Goal: Task Accomplishment & Management: Manage account settings

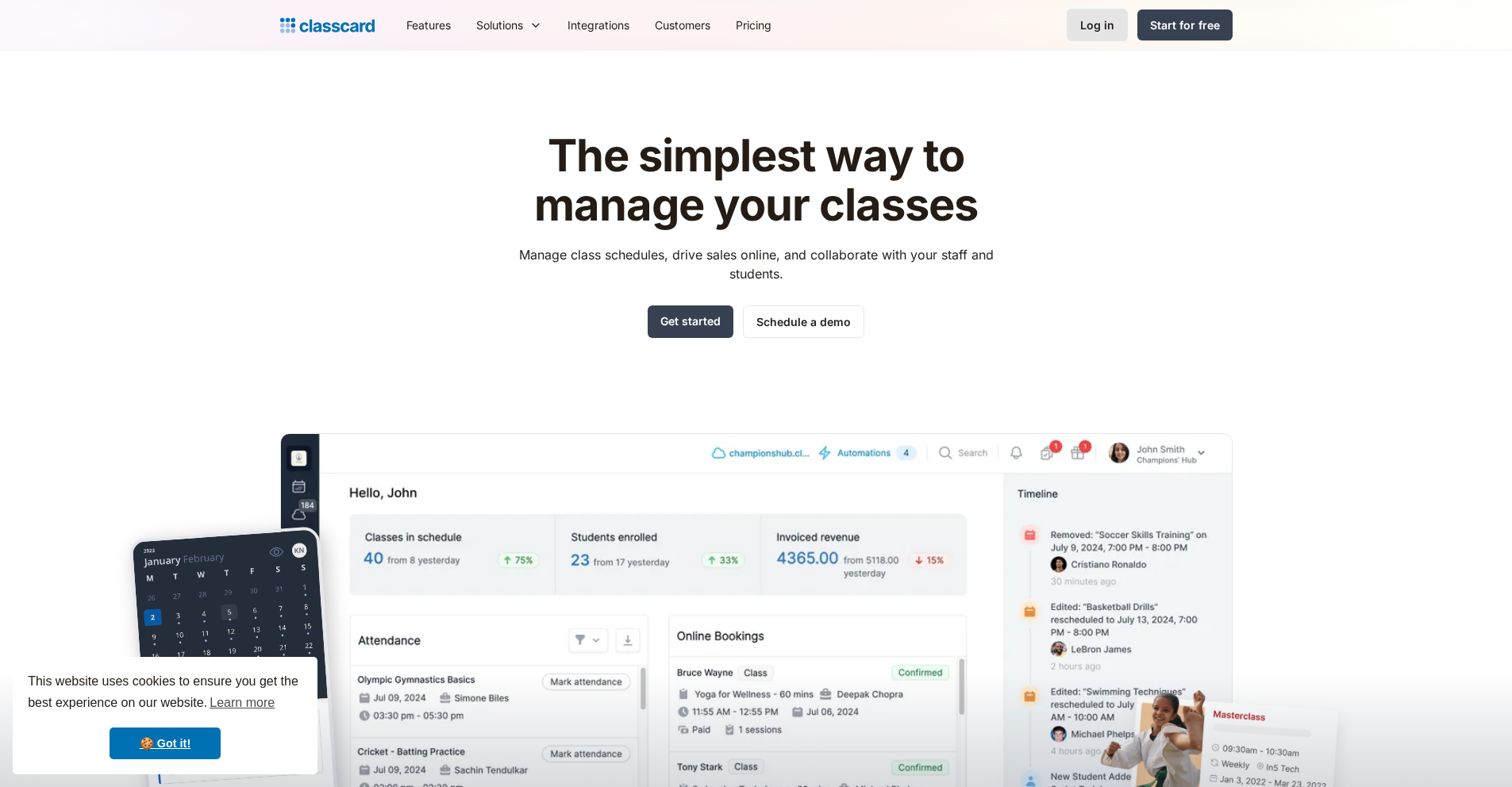
click at [1103, 26] on div "Log in" at bounding box center [1097, 25] width 35 height 17
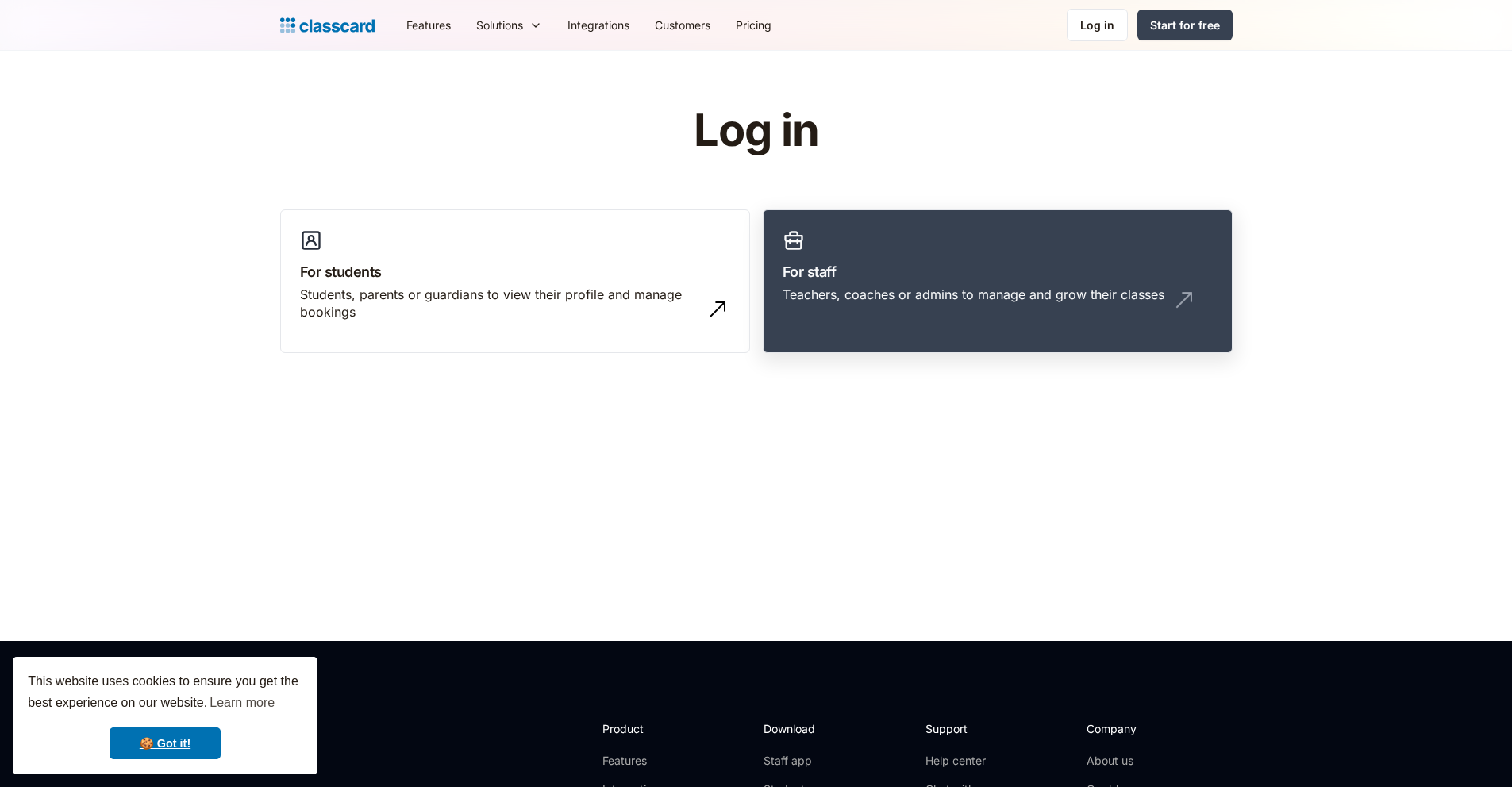
click at [946, 266] on h3 "For staff" at bounding box center [997, 272] width 430 height 22
